Goal: Task Accomplishment & Management: Use online tool/utility

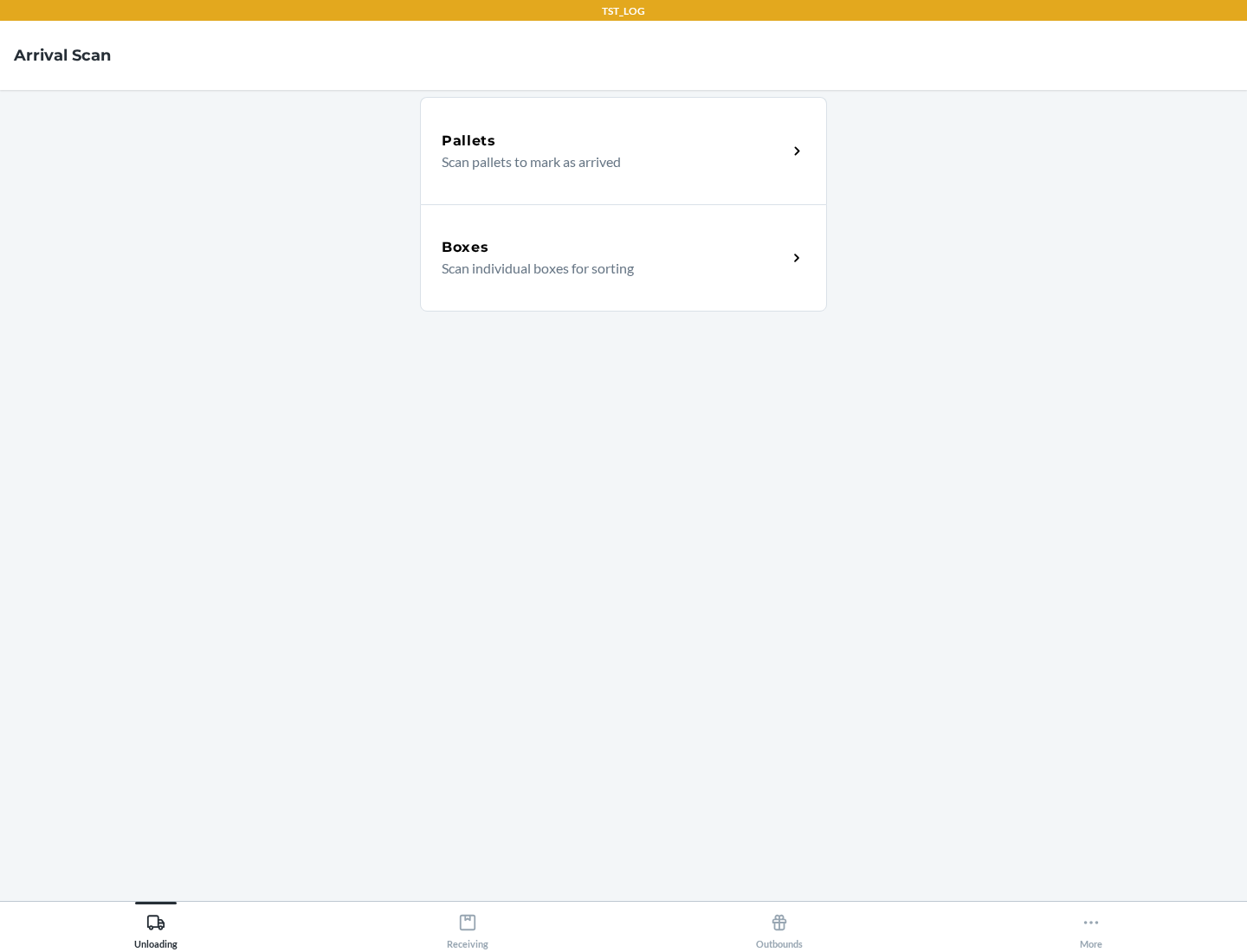
click at [614, 247] on div "Boxes" at bounding box center [614, 247] width 345 height 21
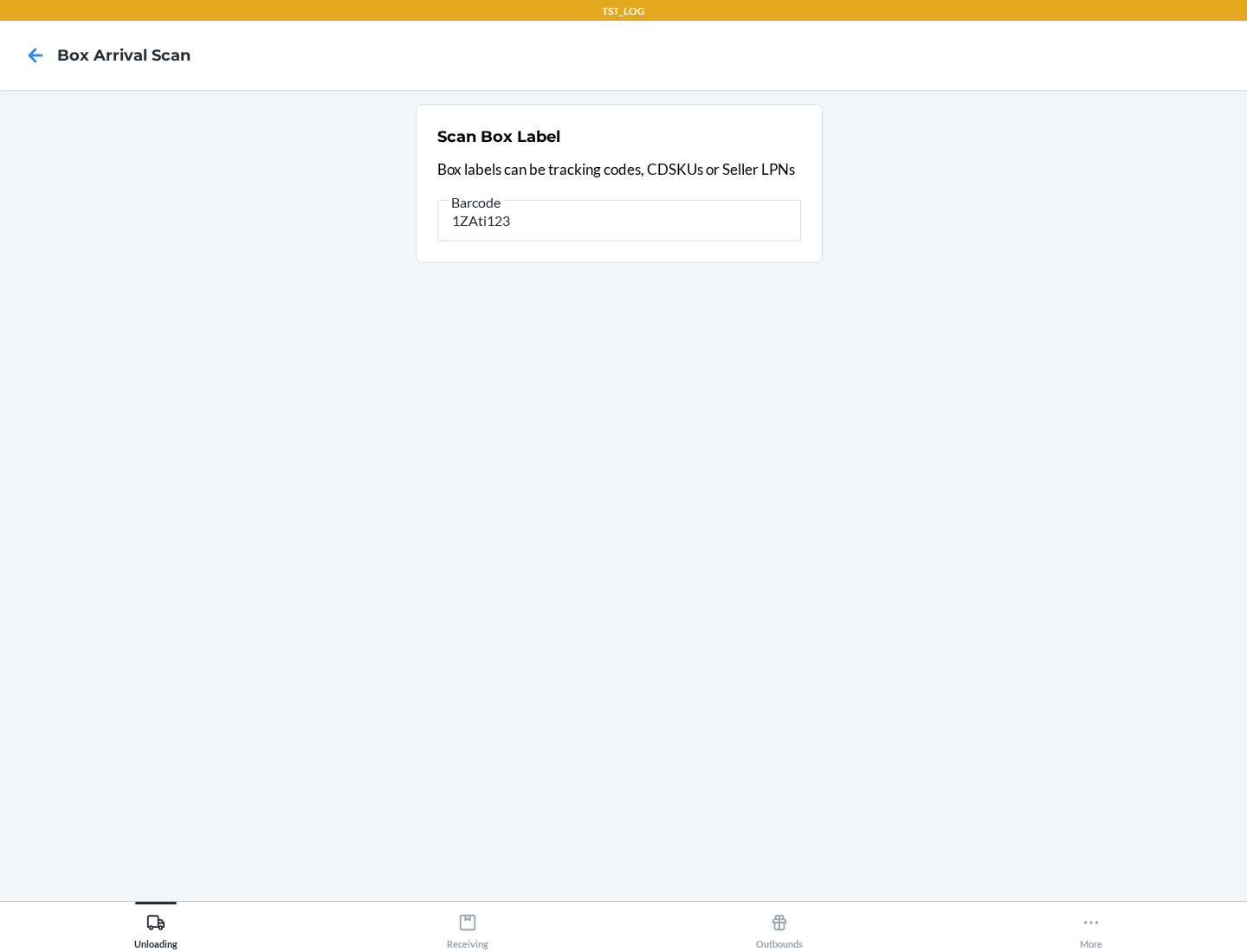
type input "1ZAti123"
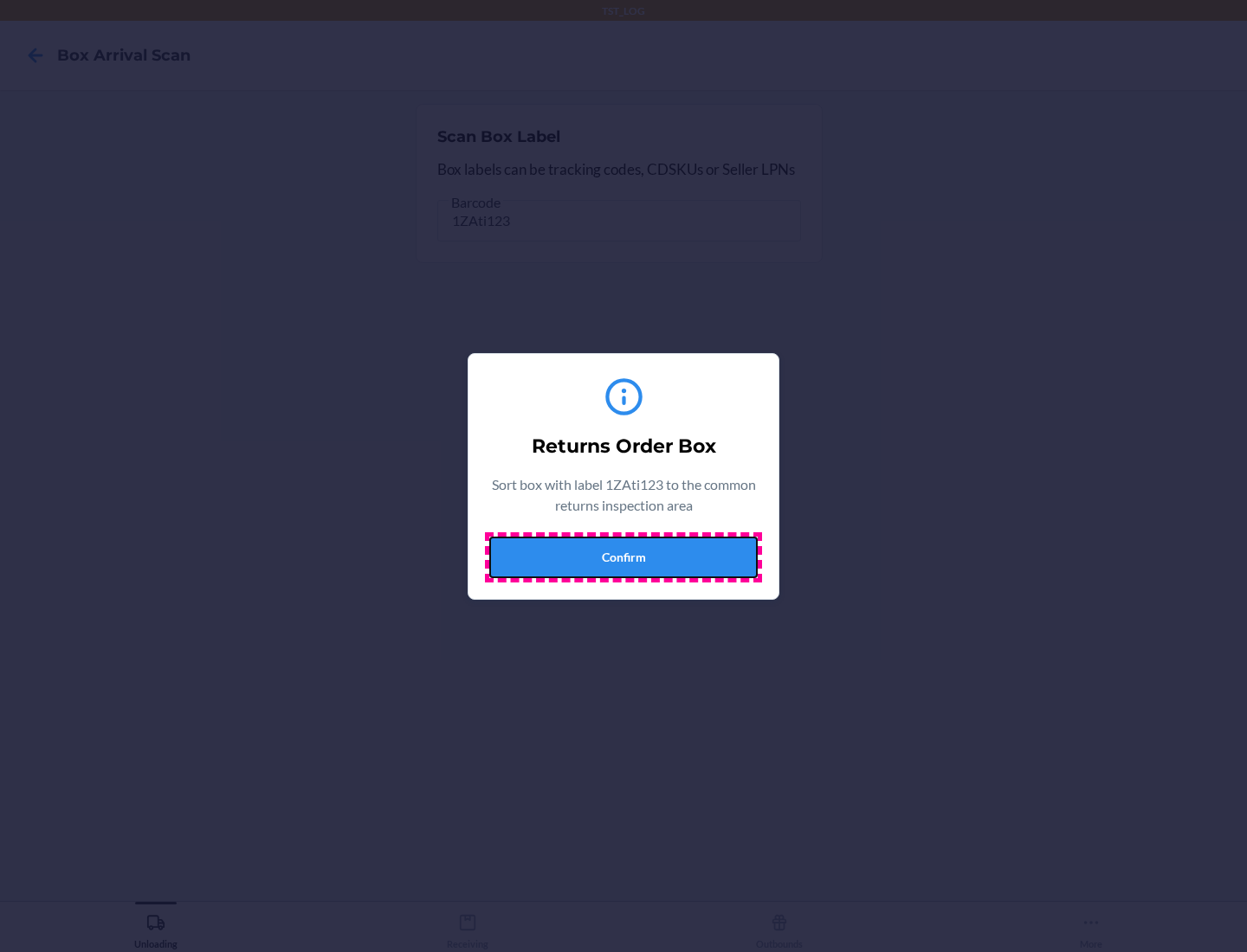
click at [623, 557] on button "Confirm" at bounding box center [623, 557] width 268 height 41
